Goal: Check status: Check status

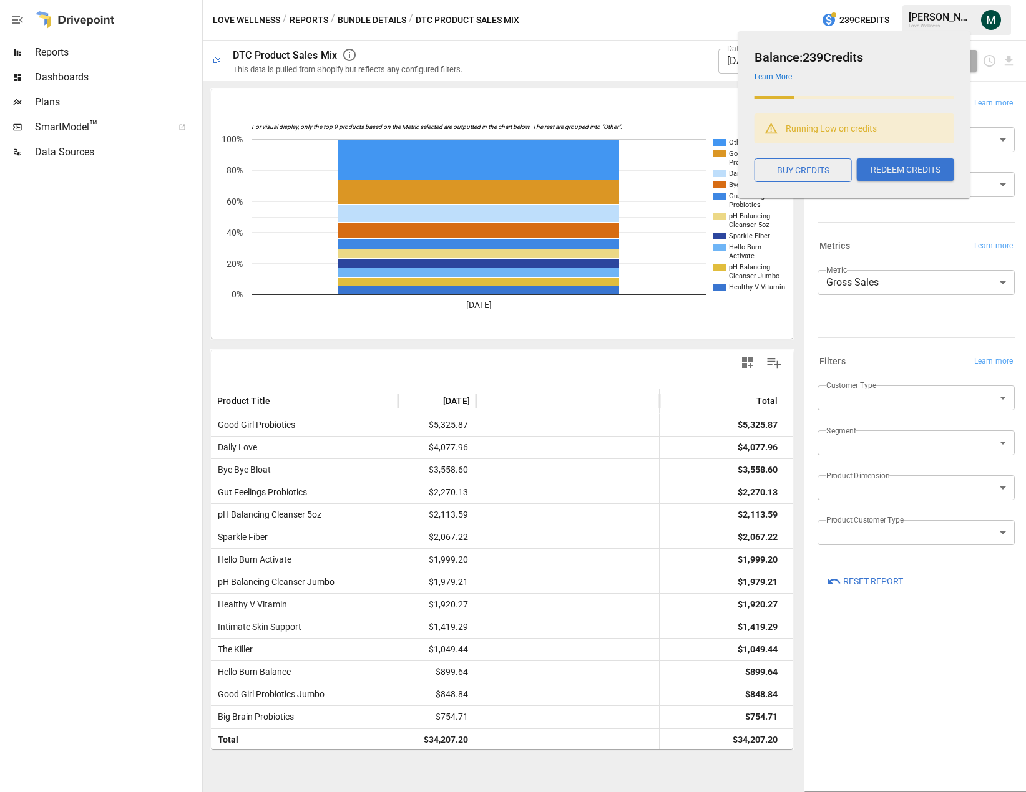
click at [703, 21] on div "Love Wellness / Reports / Bundle Details / DTC Product Sales Mix 239 Credits [P…" at bounding box center [614, 20] width 823 height 40
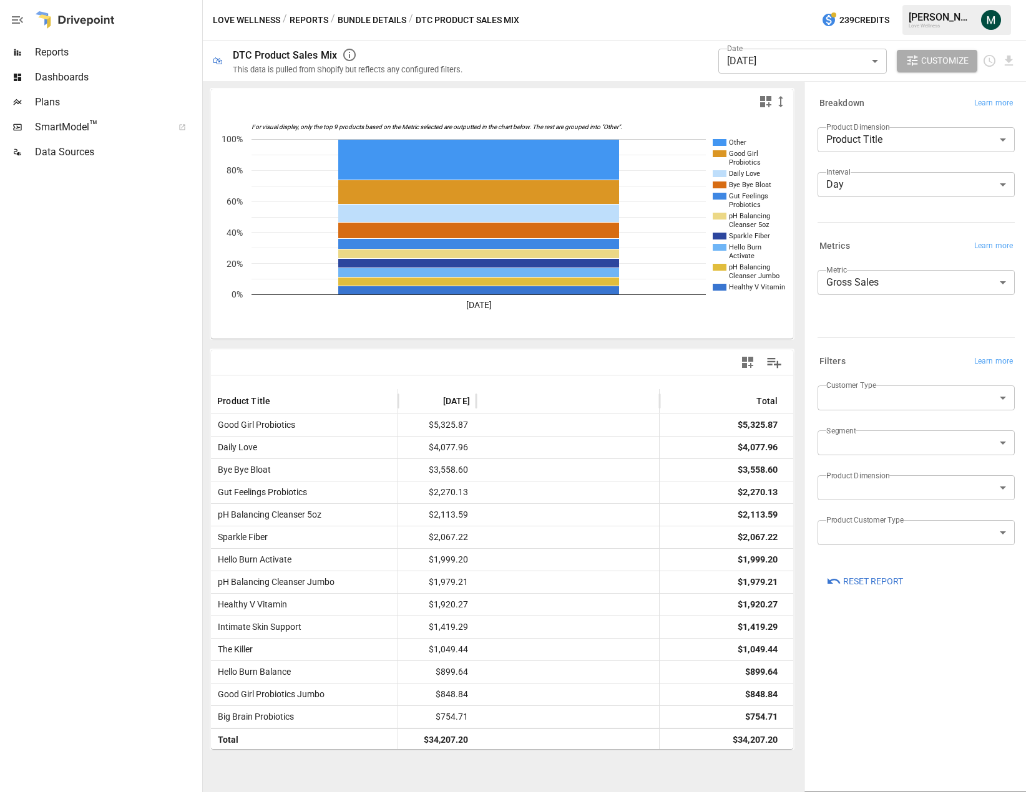
click at [796, 0] on body "Reports Dashboards Plans SmartModel ™ Data Sources Love Wellness / Reports / Bu…" at bounding box center [513, 0] width 1026 height 0
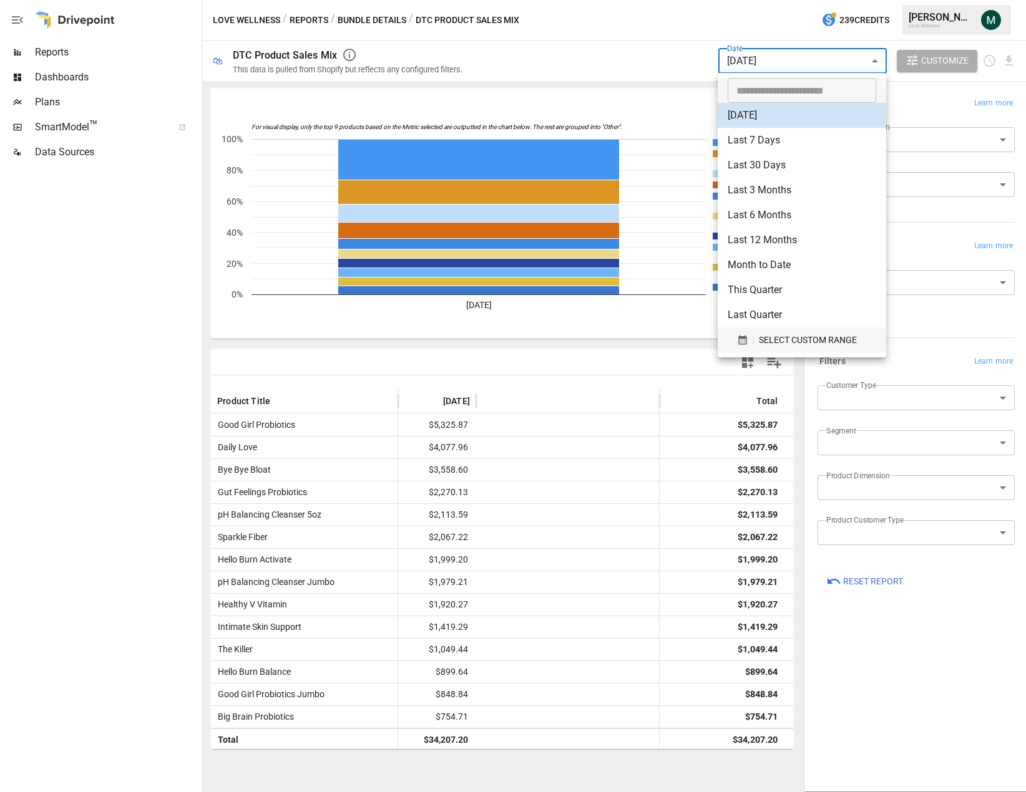
click at [785, 334] on span "SELECT CUSTOM RANGE" at bounding box center [808, 340] width 98 height 16
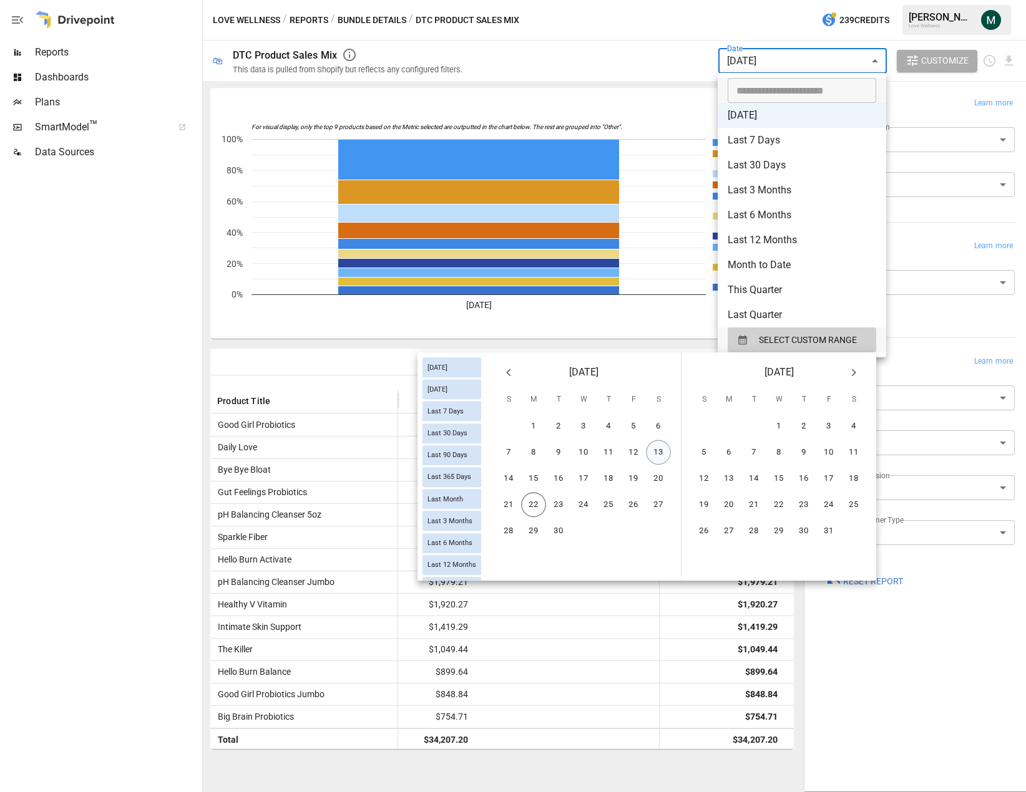
click at [659, 456] on button "13" at bounding box center [658, 452] width 25 height 25
click at [509, 508] on button "21" at bounding box center [508, 505] width 25 height 25
type input "******"
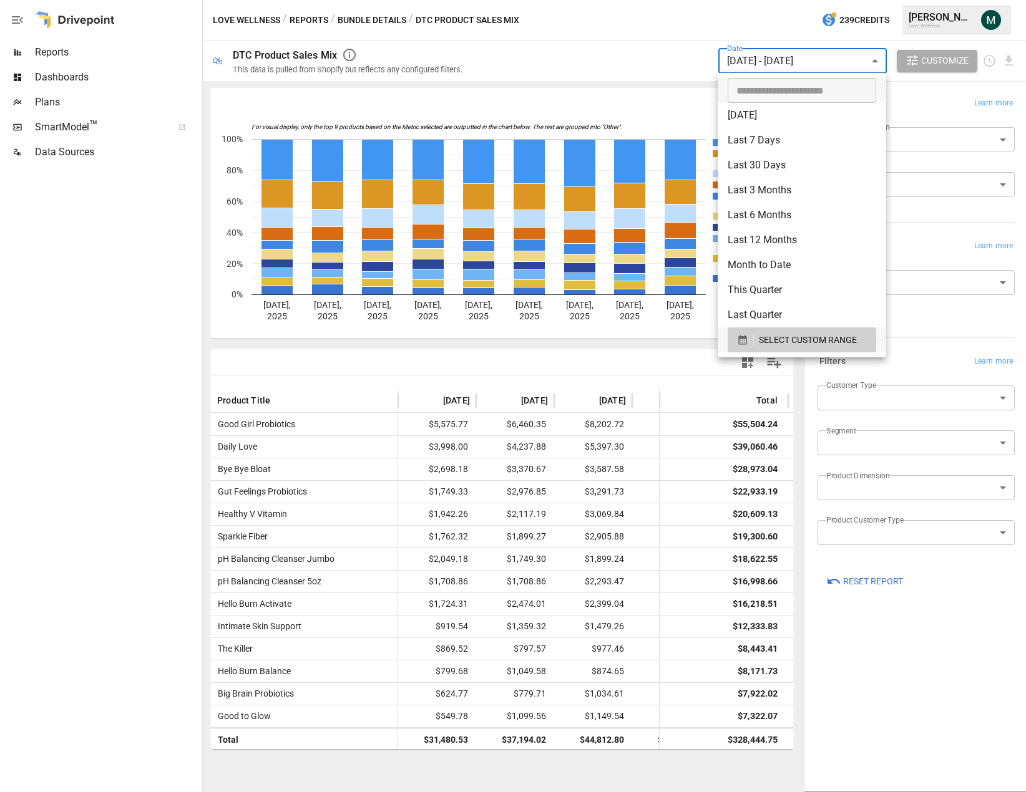
click at [620, 350] on div at bounding box center [513, 396] width 1026 height 792
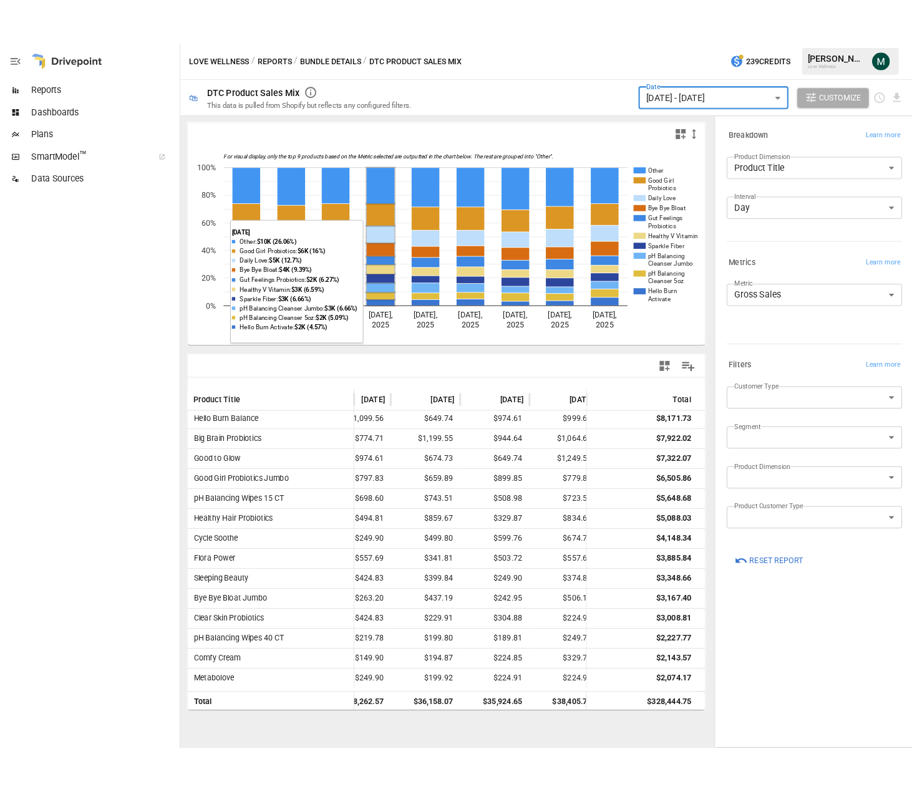
scroll to position [250, 271]
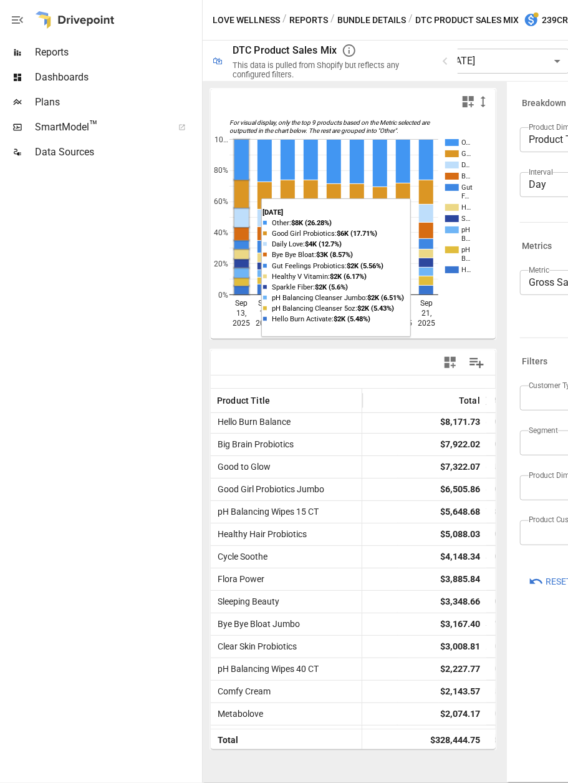
drag, startPoint x: 0, startPoint y: 301, endPoint x: -152, endPoint y: 309, distance: 152.5
click at [0, 0] on html "Reports Dashboards Plans SmartModel ™ Data Sources Love Wellness / Reports / Bu…" at bounding box center [284, 0] width 568 height 0
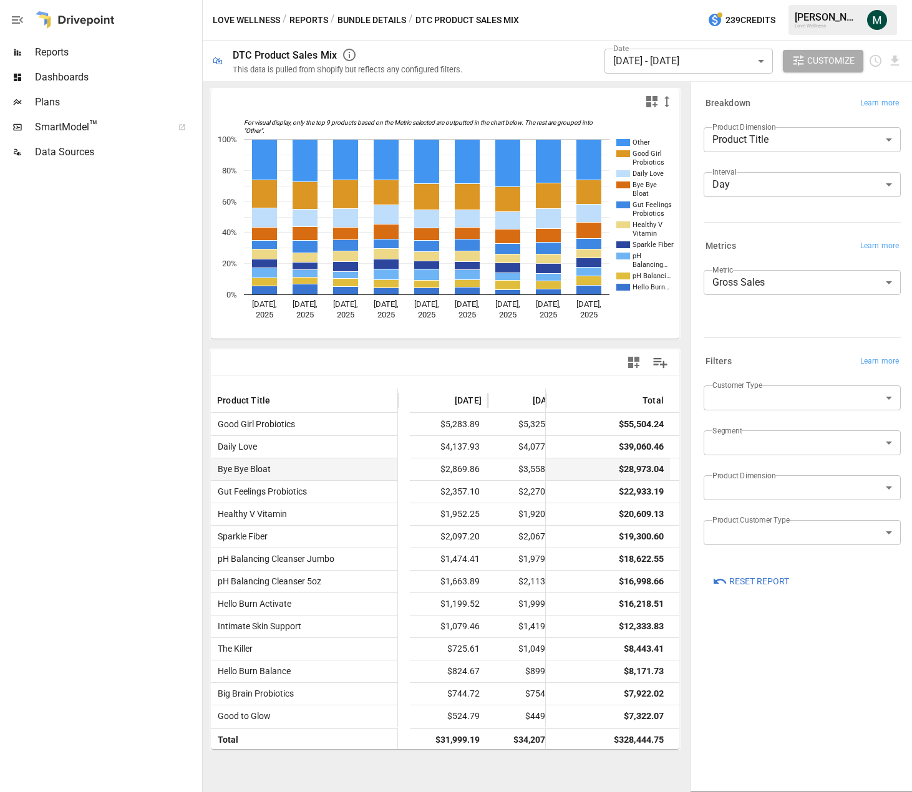
scroll to position [0, 554]
